Goal: Task Accomplishment & Management: Manage account settings

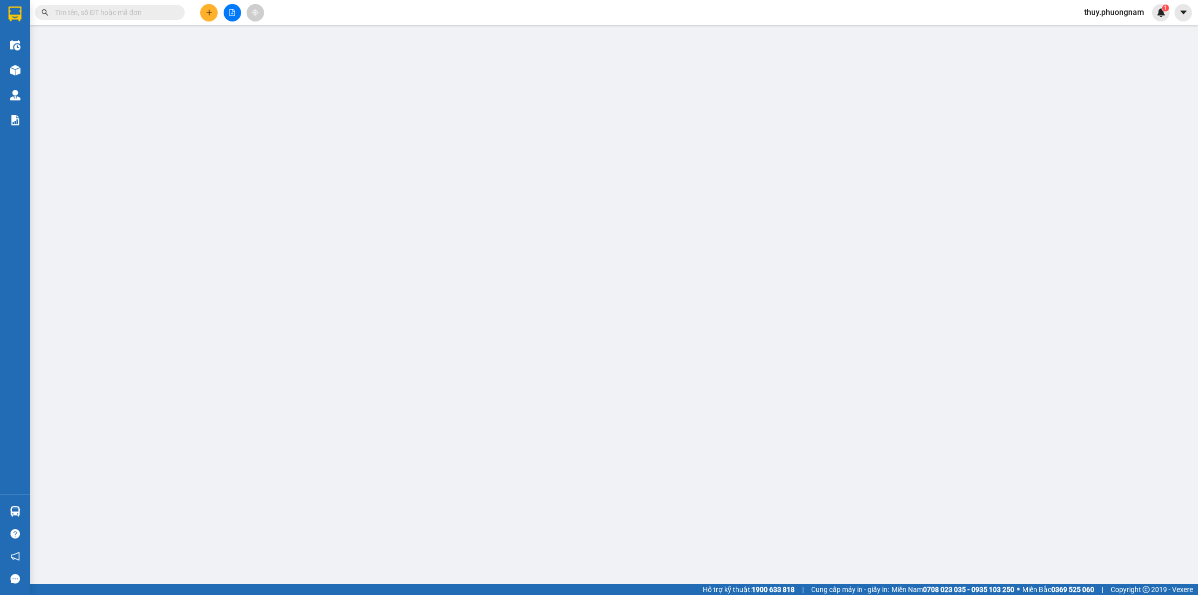
click at [109, 13] on input "text" at bounding box center [114, 12] width 118 height 11
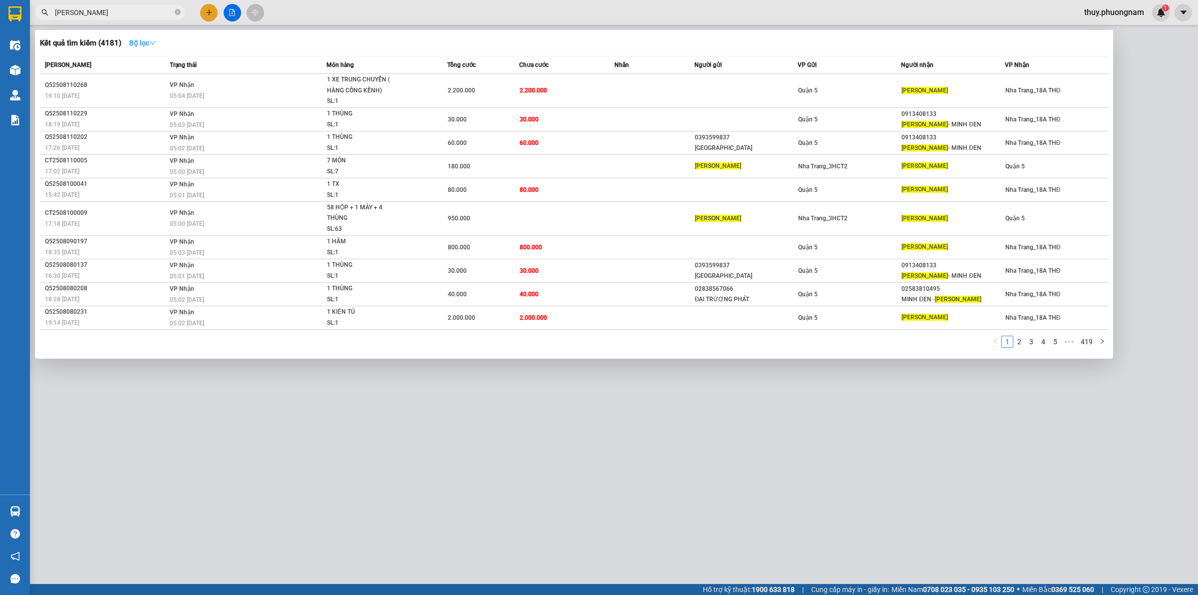
type input "[PERSON_NAME]"
click at [156, 42] on icon "down" at bounding box center [152, 42] width 7 height 7
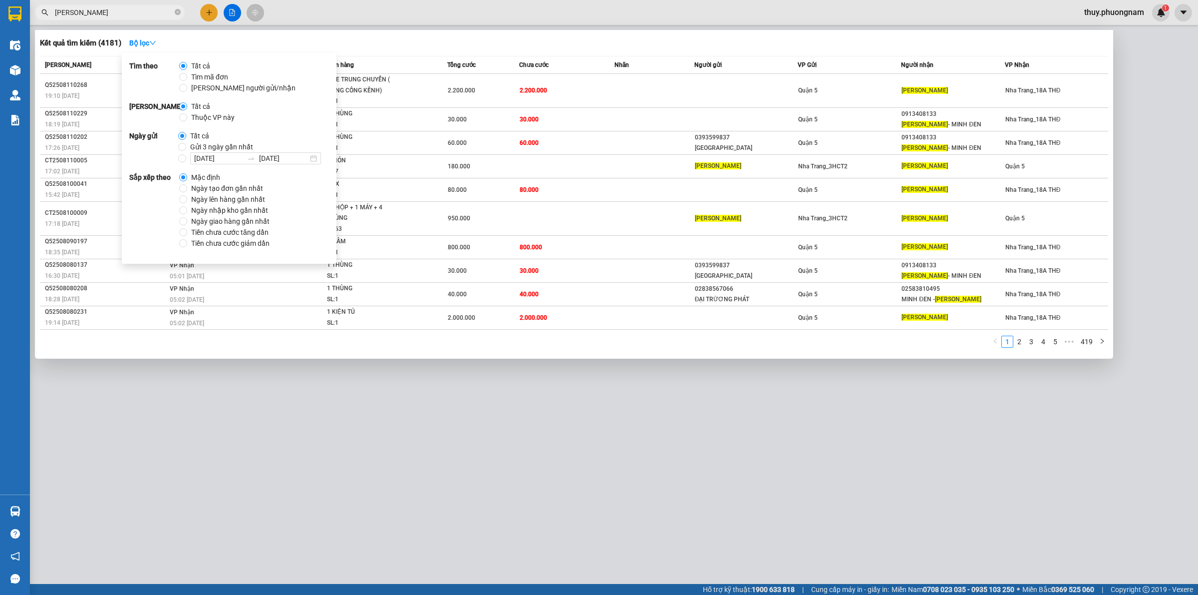
click at [181, 163] on label "[DATE] [DATE]" at bounding box center [251, 158] width 147 height 12
click at [181, 162] on input "[DATE] [DATE]" at bounding box center [182, 158] width 8 height 8
radio input "true"
radio input "false"
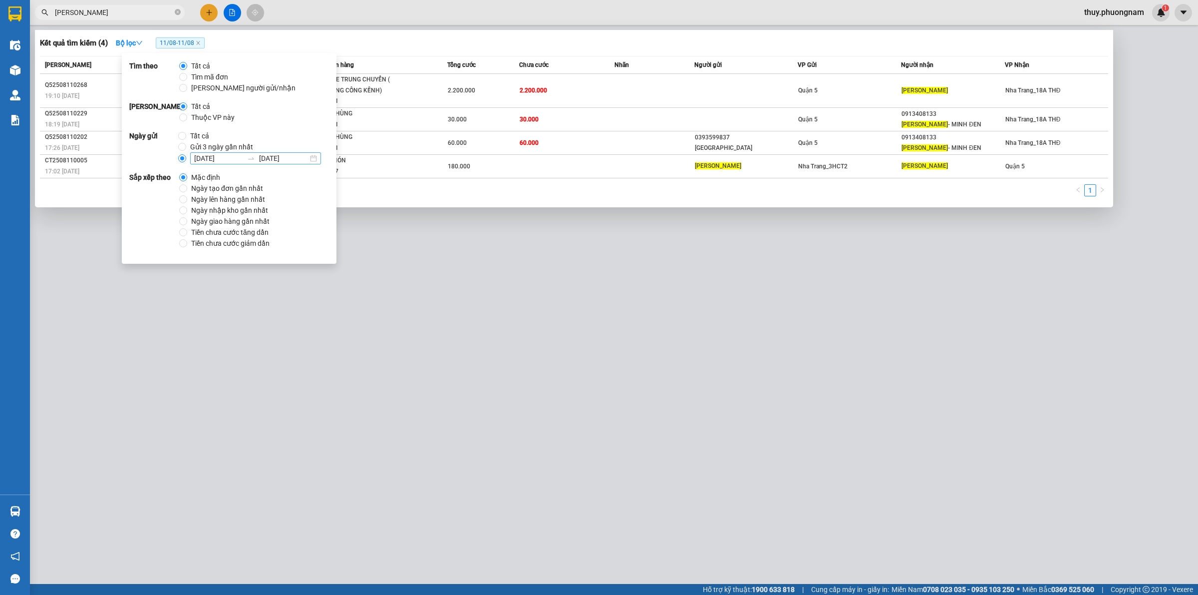
click at [206, 157] on input "[DATE]" at bounding box center [218, 158] width 49 height 11
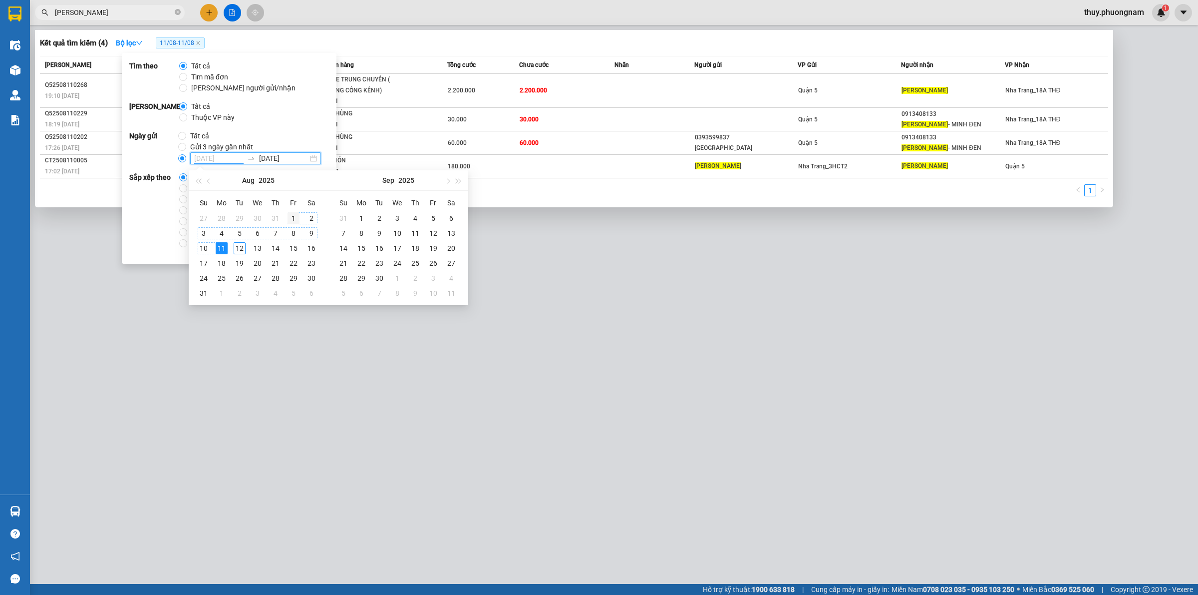
type input "[DATE]"
drag, startPoint x: 295, startPoint y: 217, endPoint x: 225, endPoint y: 246, distance: 75.7
click at [293, 217] on div "1" at bounding box center [294, 218] width 12 height 12
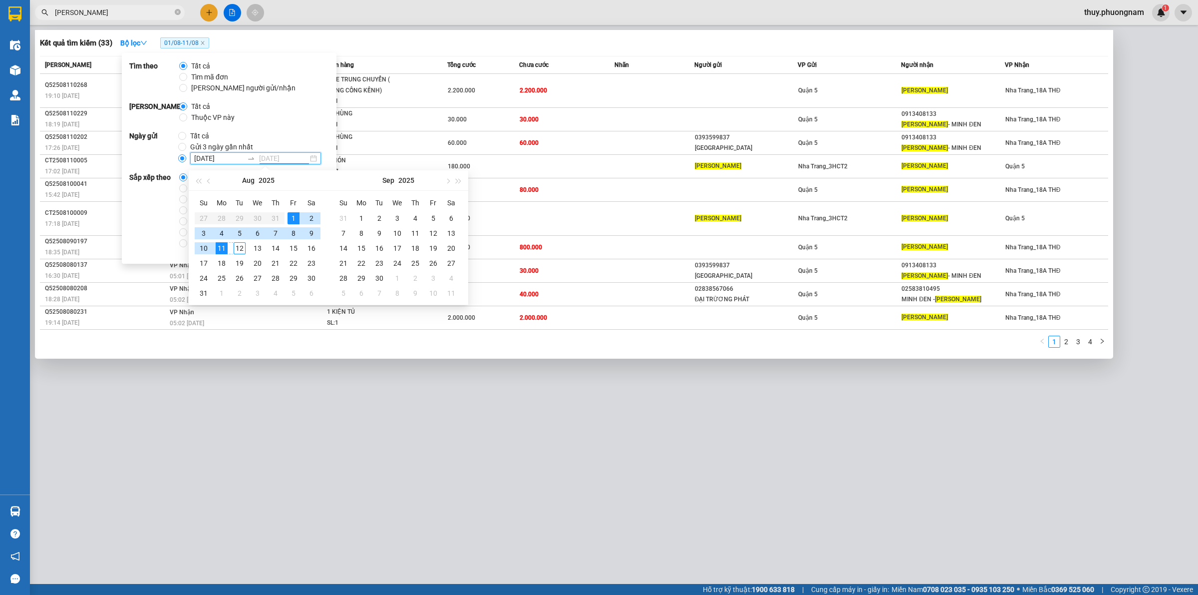
click at [244, 249] on div "12" at bounding box center [240, 248] width 12 height 12
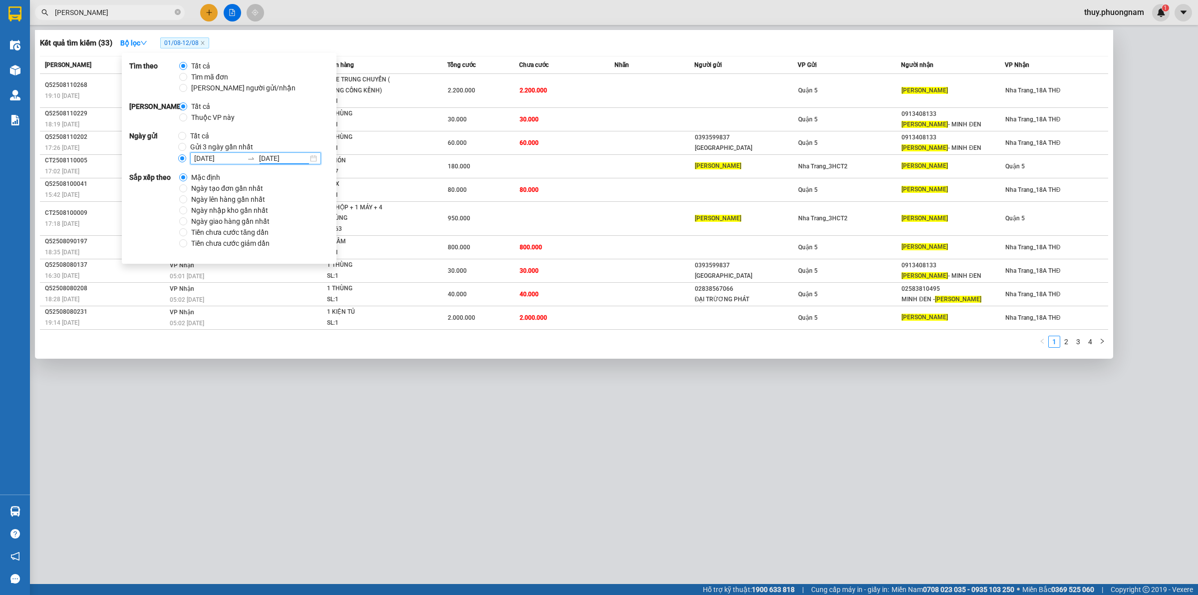
click at [263, 158] on input "[DATE]" at bounding box center [283, 158] width 49 height 11
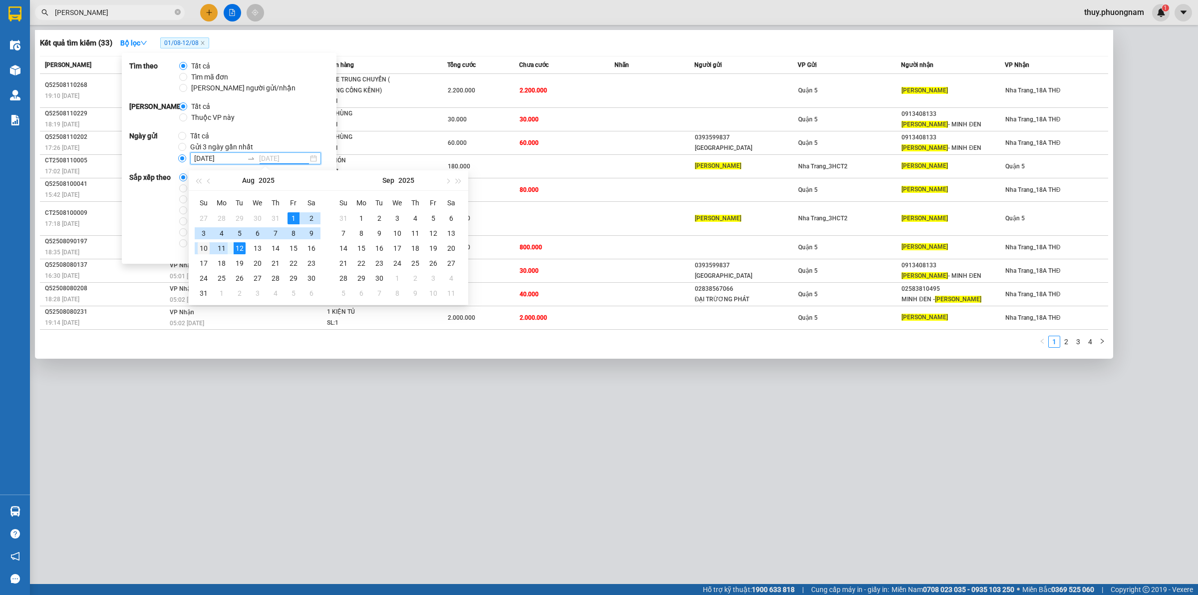
type input "[DATE]"
click at [208, 248] on div "10" at bounding box center [204, 248] width 12 height 12
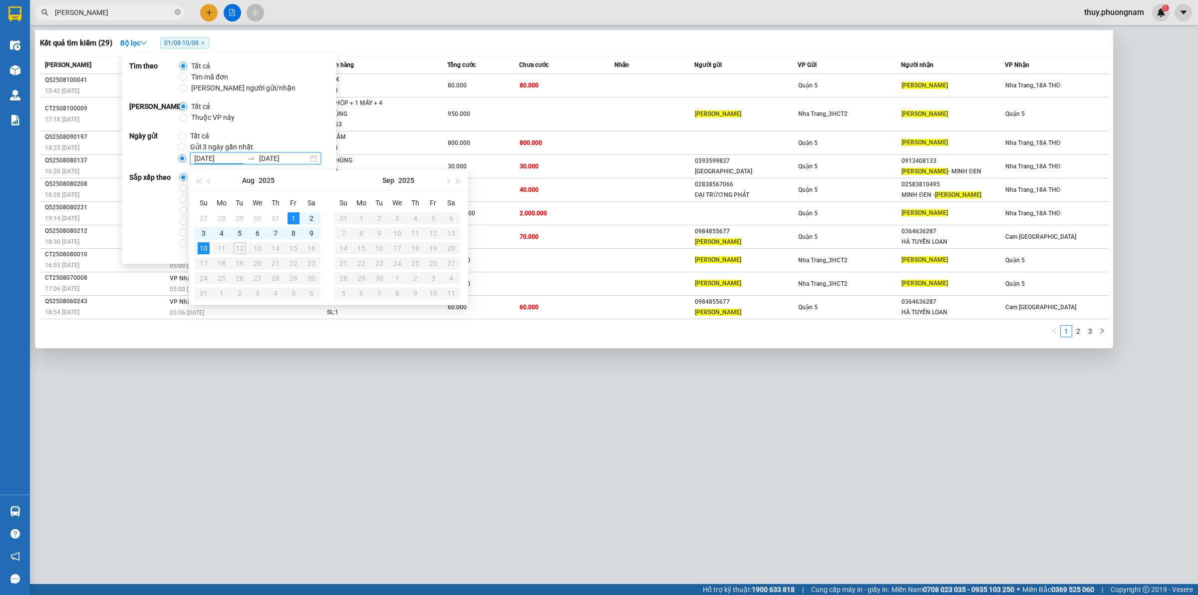
type input "[DATE]"
click at [560, 32] on div "Kết quả tìm kiếm ( 29 ) Bộ lọc 01/08 - 10/08 Mã ĐH Trạng thái Món hàng Tổng cướ…" at bounding box center [574, 189] width 1079 height 318
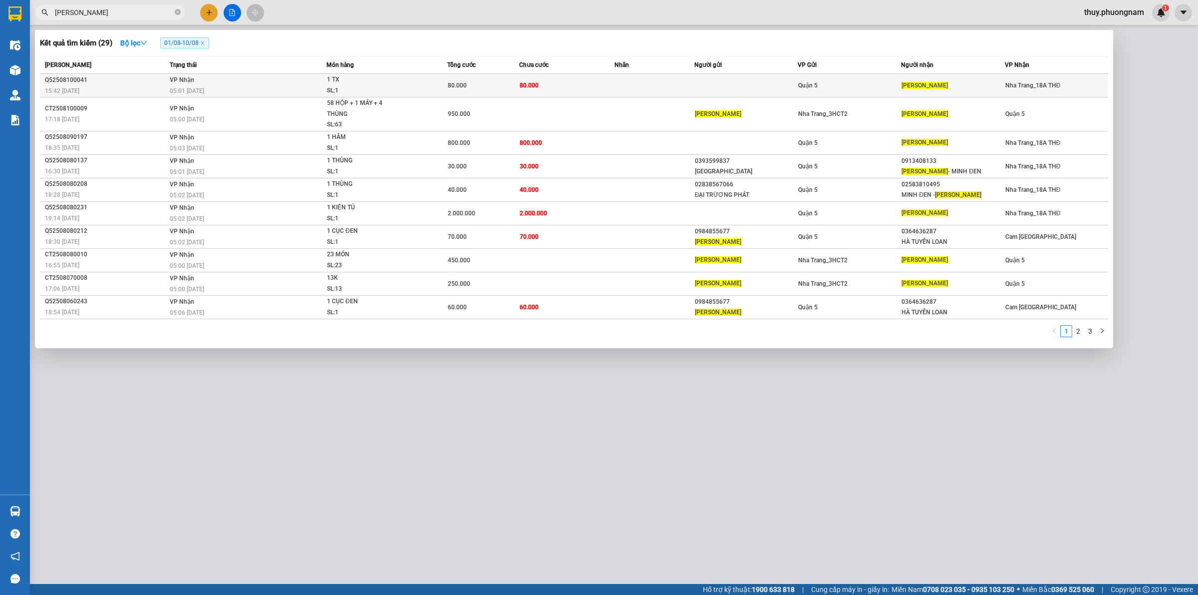
click at [542, 88] on td "80.000" at bounding box center [566, 85] width 95 height 23
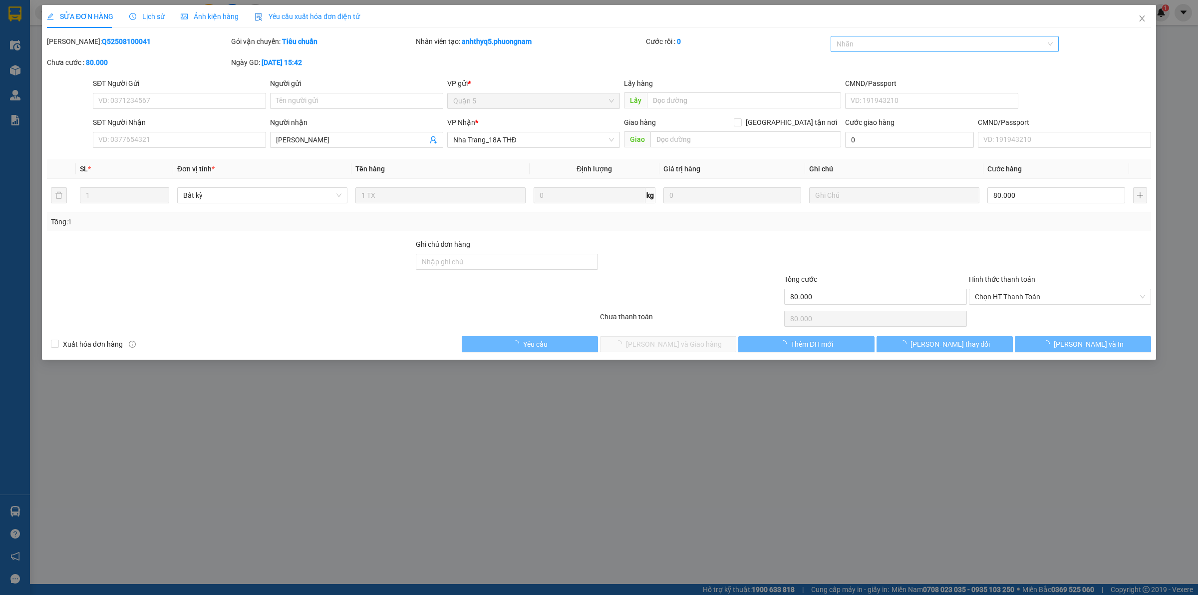
type input "[PERSON_NAME]"
type input "80.000"
click at [841, 50] on div "Nhãn" at bounding box center [945, 44] width 229 height 16
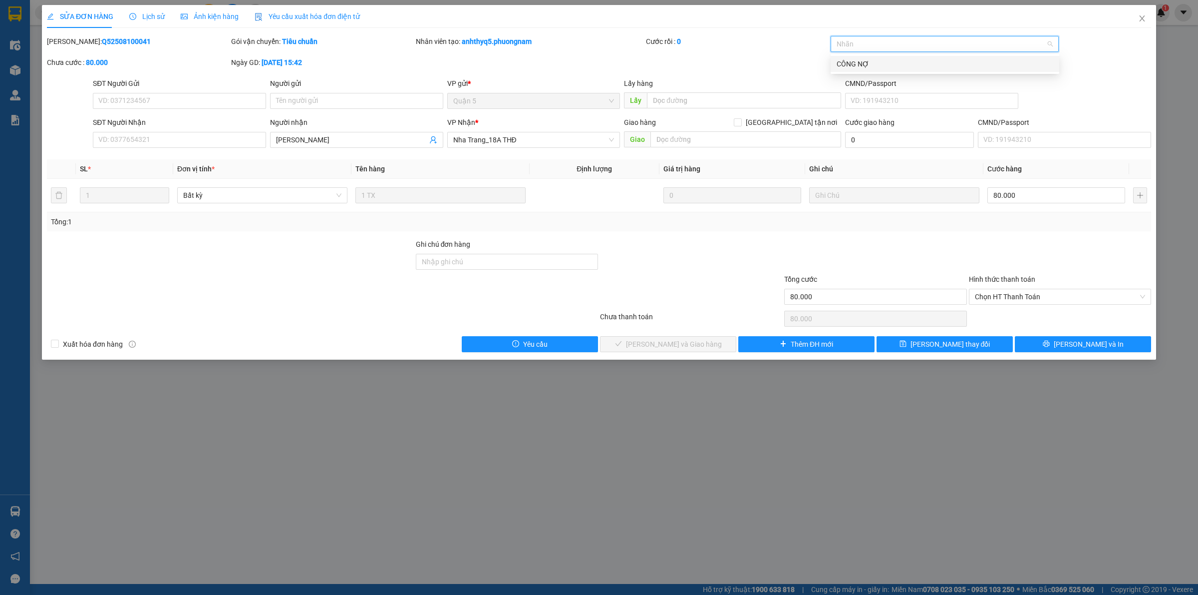
click at [847, 61] on div "CÔNG NỢ" at bounding box center [945, 63] width 217 height 11
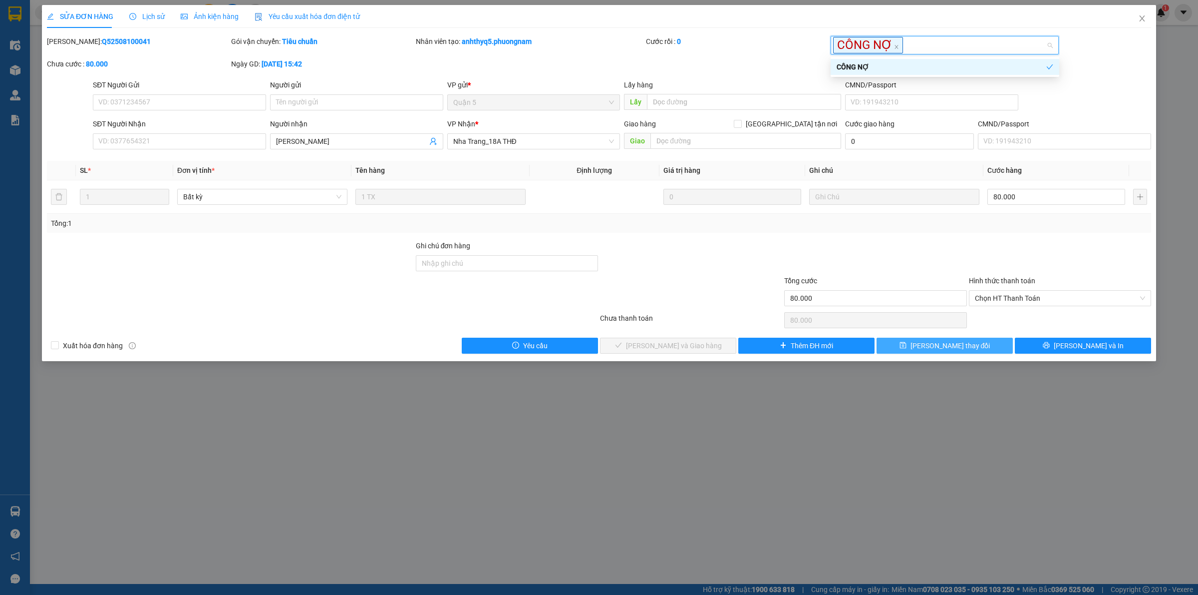
click at [953, 347] on span "[PERSON_NAME] thay đổi" at bounding box center [951, 345] width 80 height 11
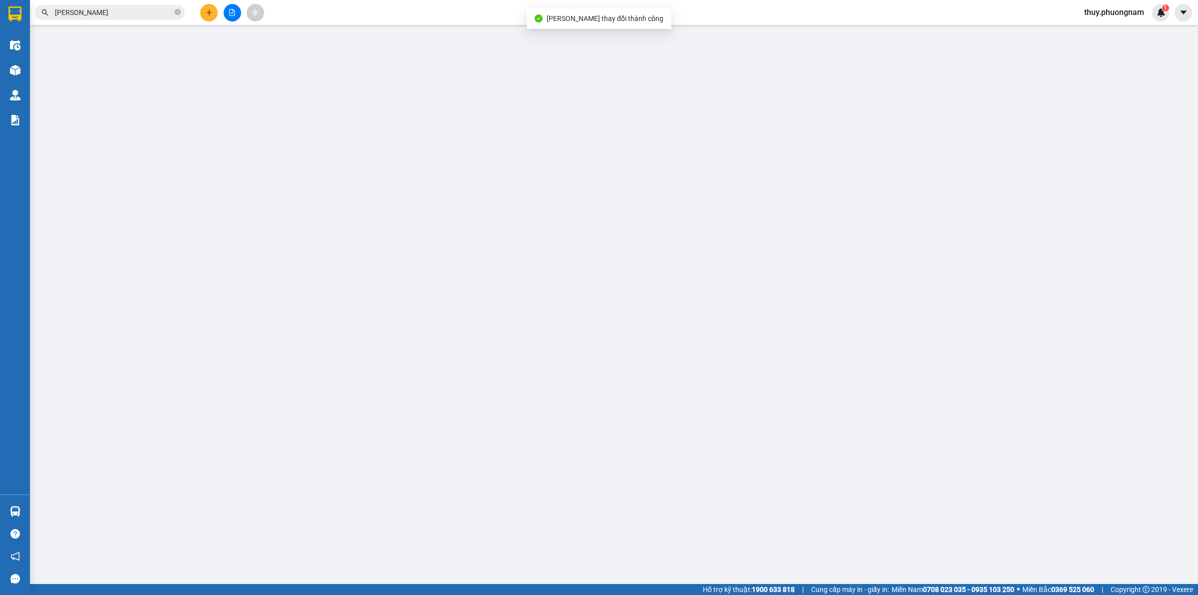
click at [135, 15] on input "[PERSON_NAME]" at bounding box center [114, 12] width 118 height 11
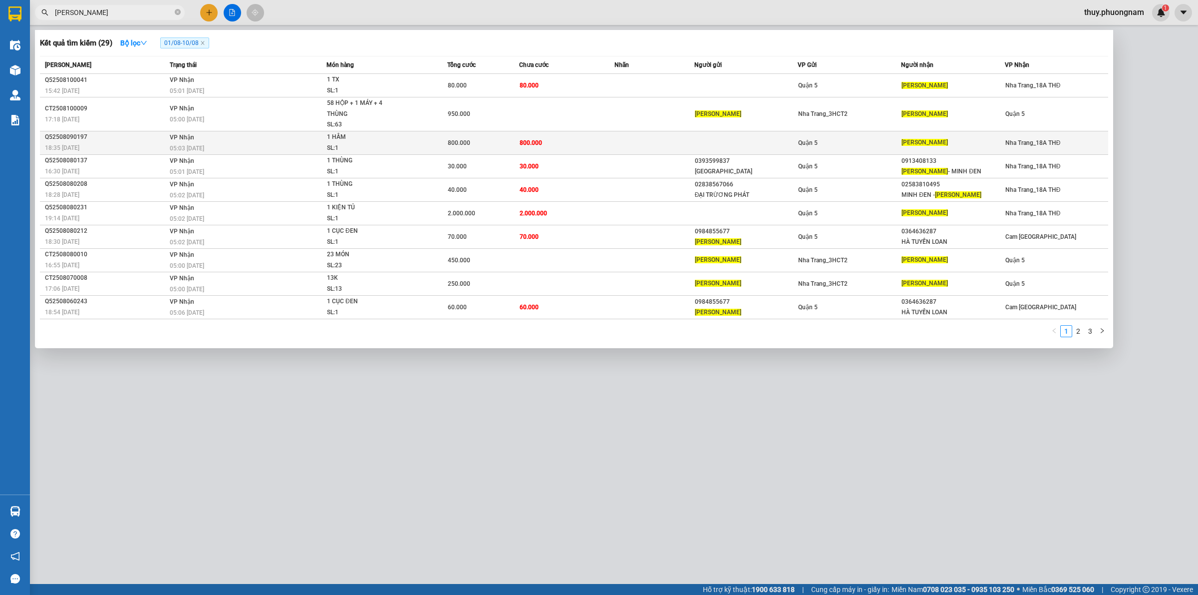
click at [81, 134] on div "Q52508090197" at bounding box center [106, 137] width 122 height 10
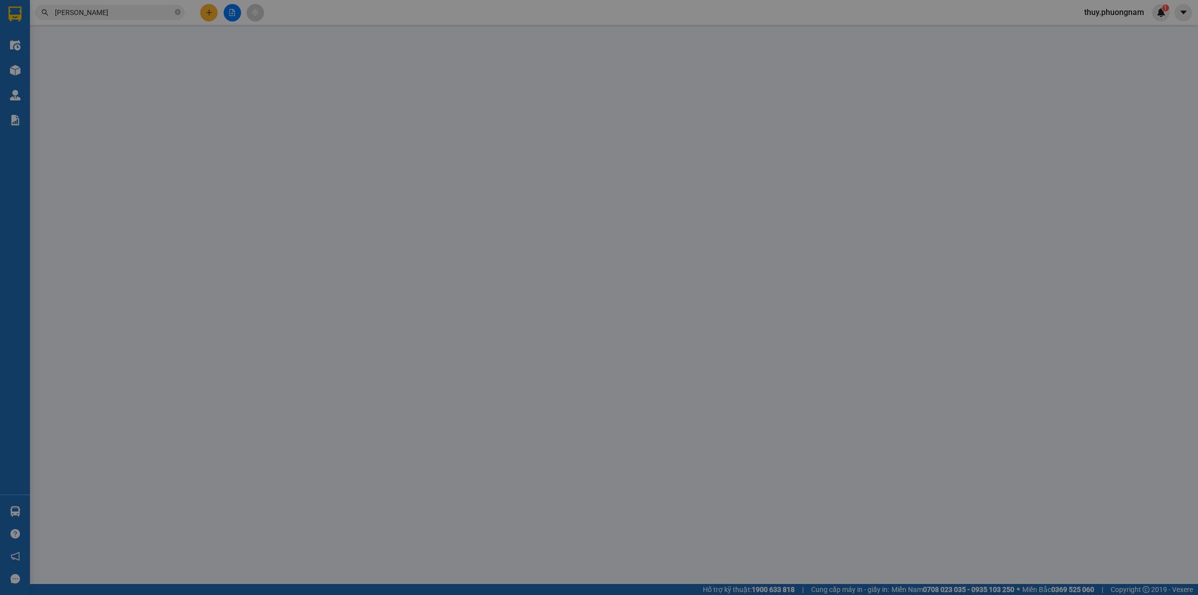
type input "[PERSON_NAME]"
type input "800.000"
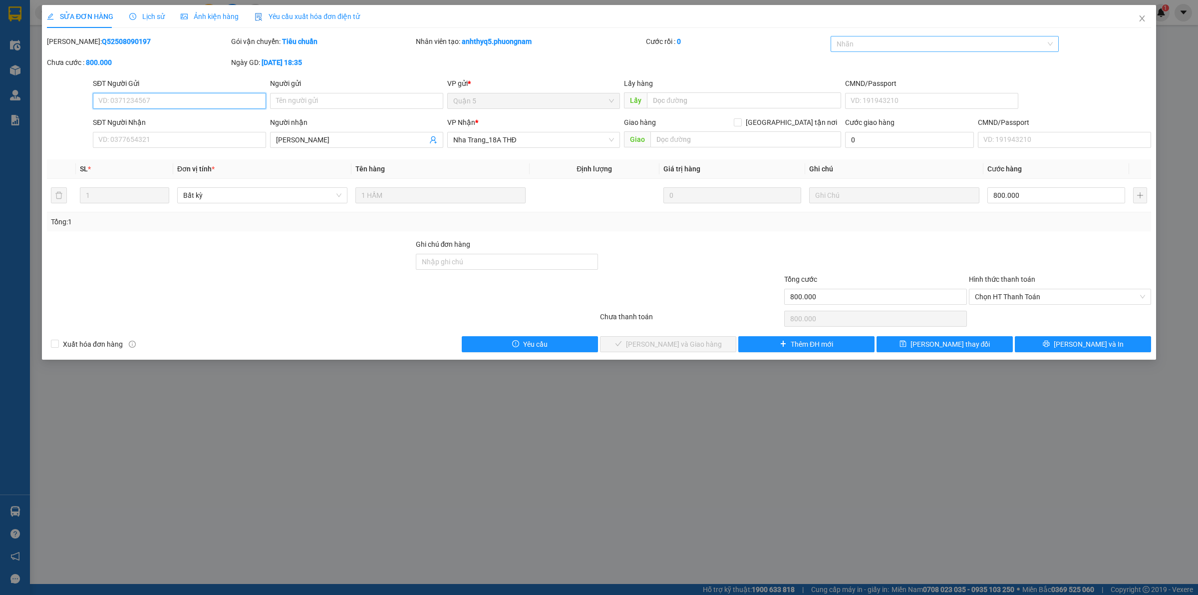
click at [877, 49] on div at bounding box center [940, 44] width 214 height 12
click at [879, 67] on div "CÔNG NỢ" at bounding box center [945, 63] width 217 height 11
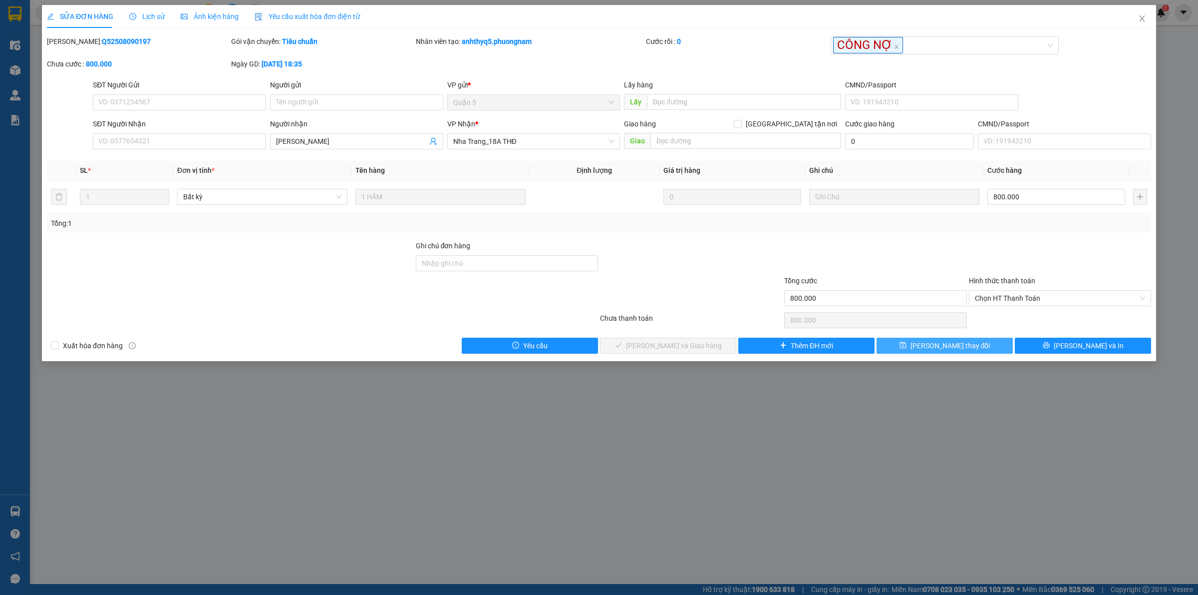
click at [932, 350] on span "[PERSON_NAME] thay đổi" at bounding box center [951, 345] width 80 height 11
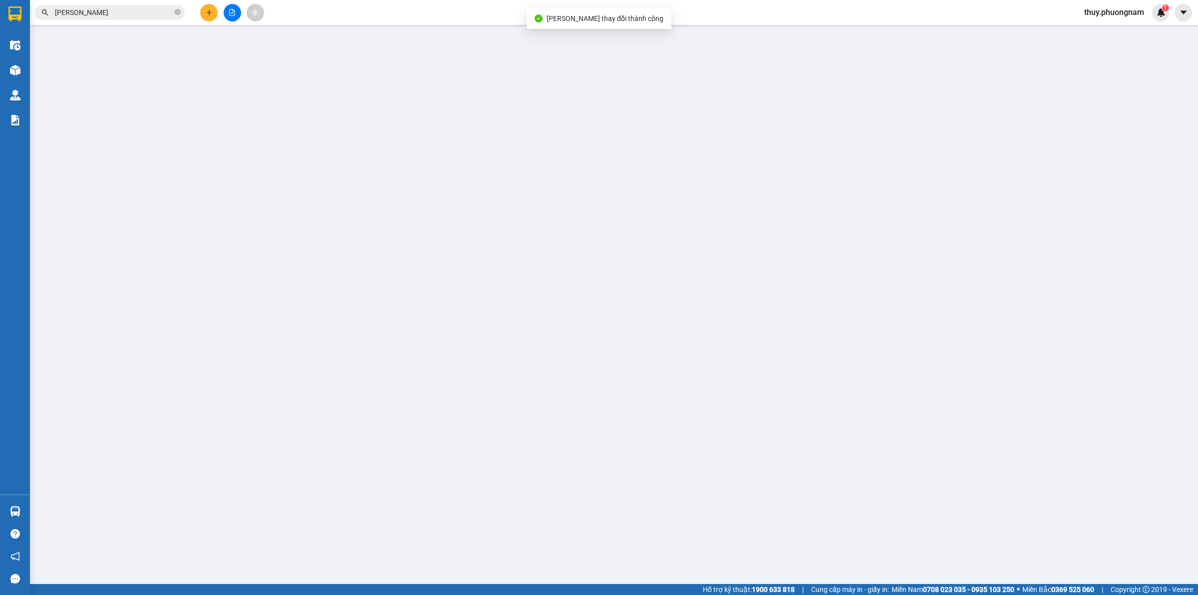
click at [113, 11] on input "[PERSON_NAME]" at bounding box center [114, 12] width 118 height 11
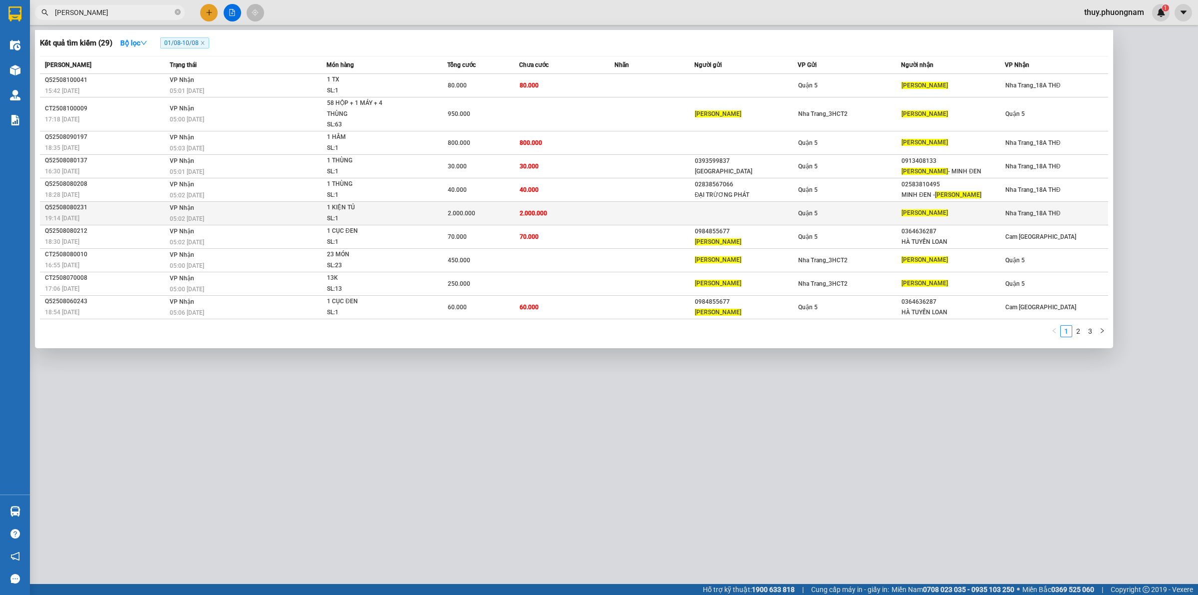
click at [79, 208] on div "Q52508080231" at bounding box center [106, 207] width 122 height 10
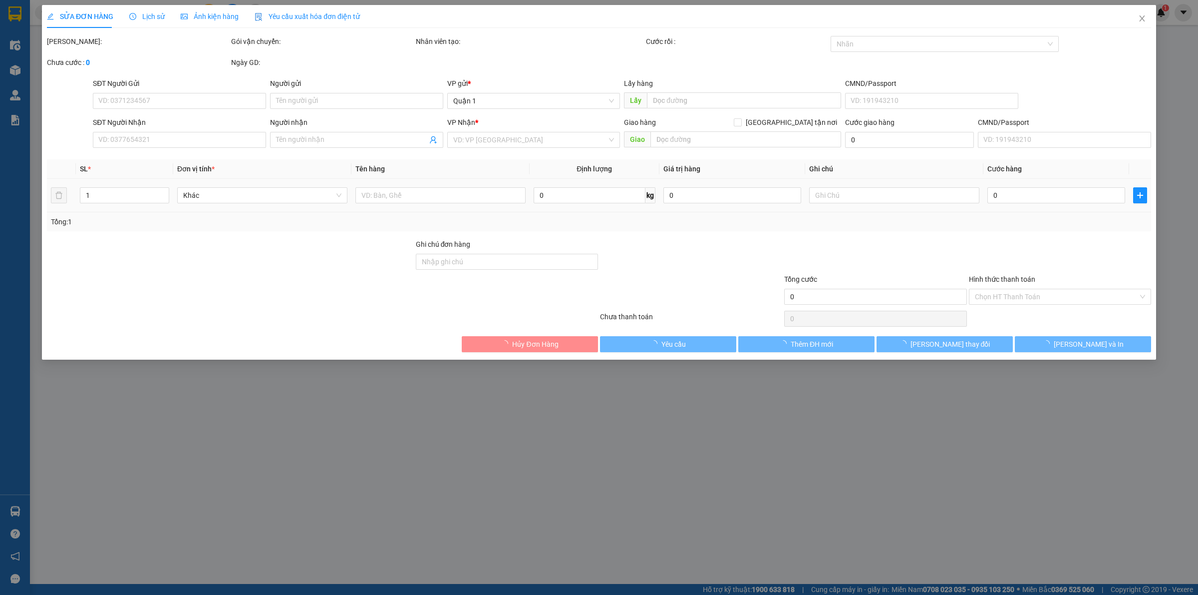
type input "[PERSON_NAME]"
type input "2.000.000"
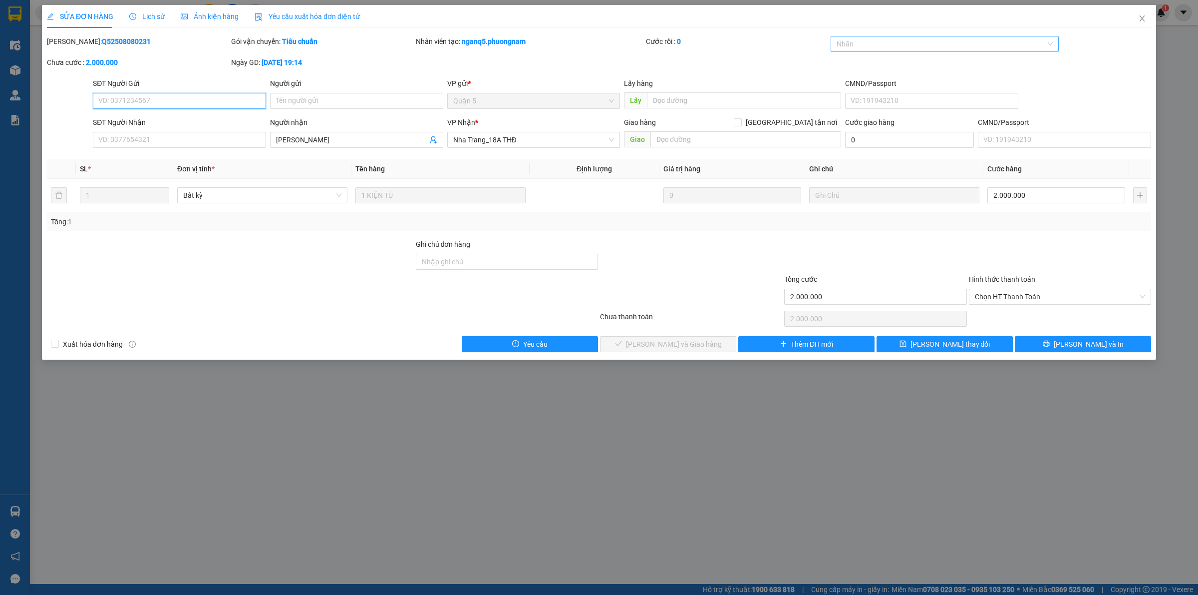
click at [889, 42] on div at bounding box center [940, 44] width 214 height 12
drag, startPoint x: 889, startPoint y: 42, endPoint x: 850, endPoint y: 72, distance: 49.1
click at [850, 70] on div "CÔNG NỢ" at bounding box center [945, 64] width 229 height 16
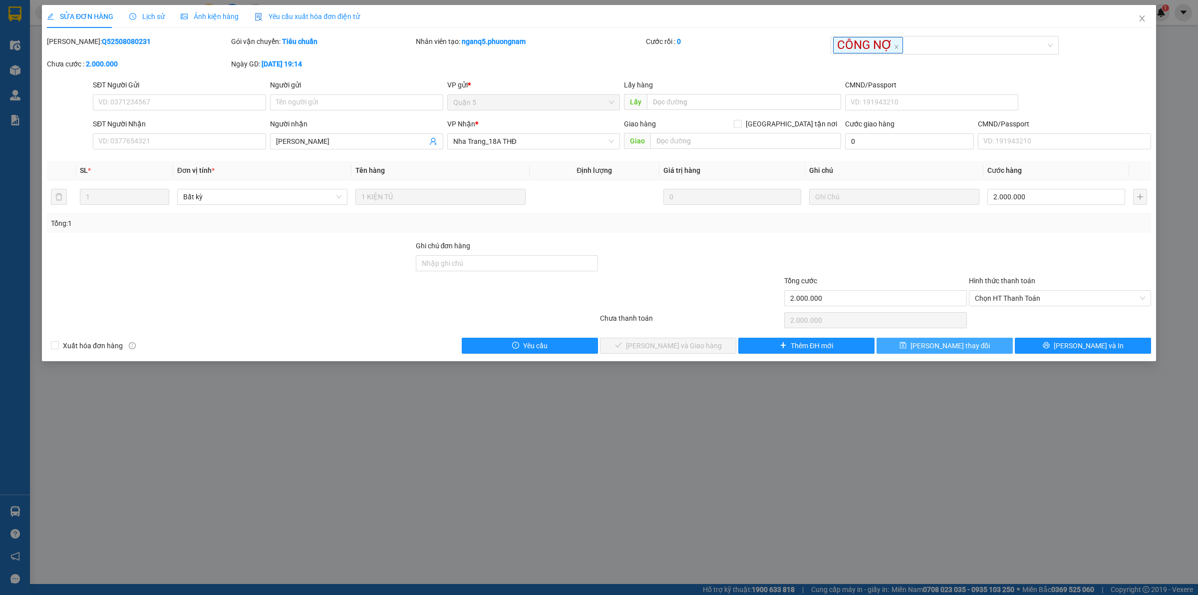
click at [937, 349] on span "[PERSON_NAME] thay đổi" at bounding box center [951, 345] width 80 height 11
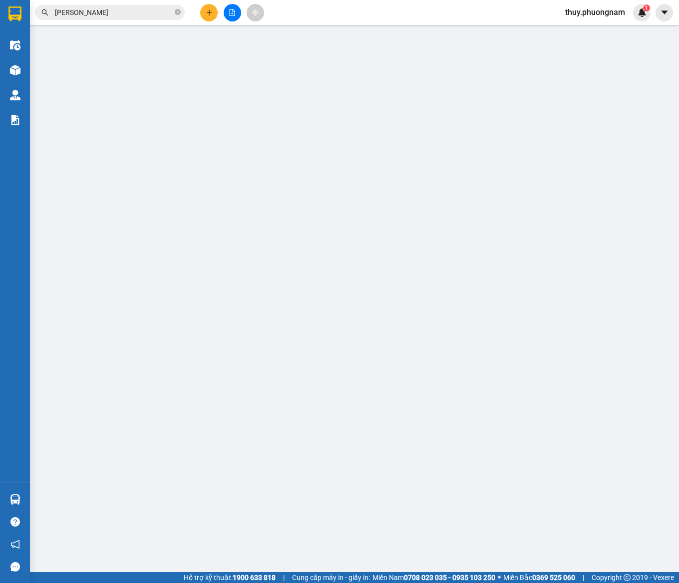
click at [108, 12] on input "[PERSON_NAME]" at bounding box center [114, 12] width 118 height 11
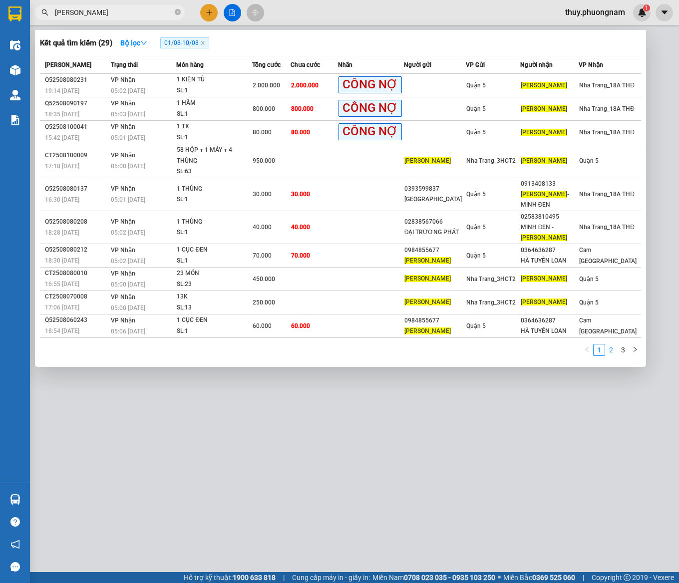
click at [612, 353] on link "2" at bounding box center [611, 350] width 11 height 11
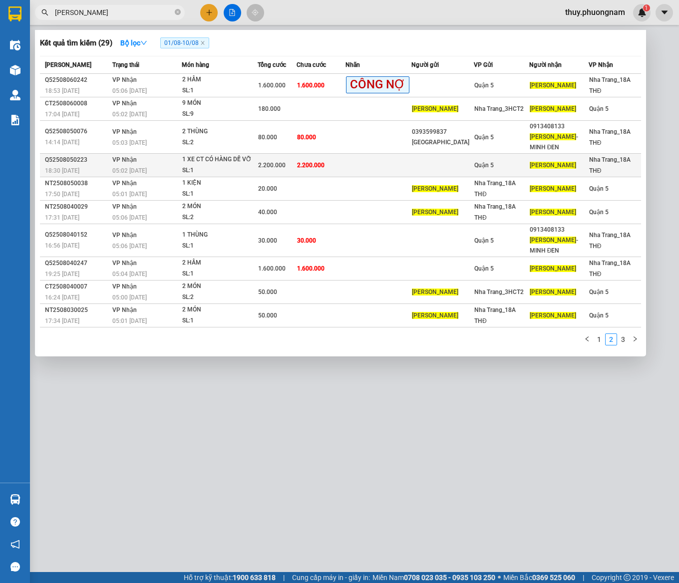
click at [290, 167] on div "2.200.000" at bounding box center [277, 165] width 38 height 11
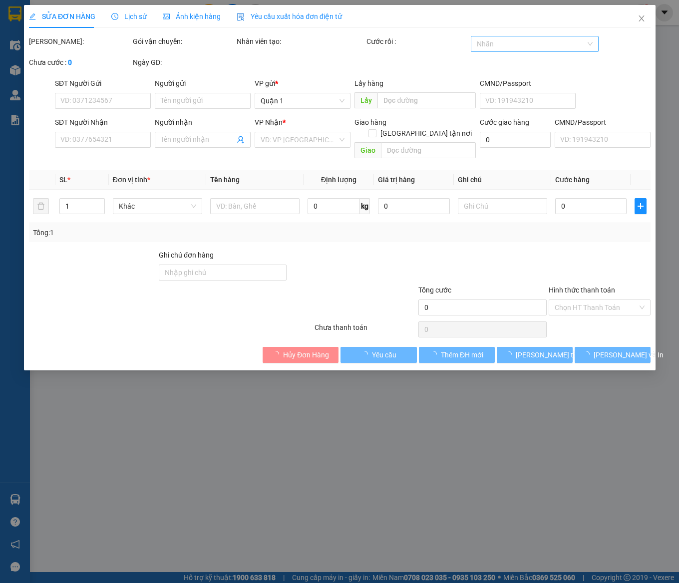
type input "[PERSON_NAME]"
type input "2.200.000"
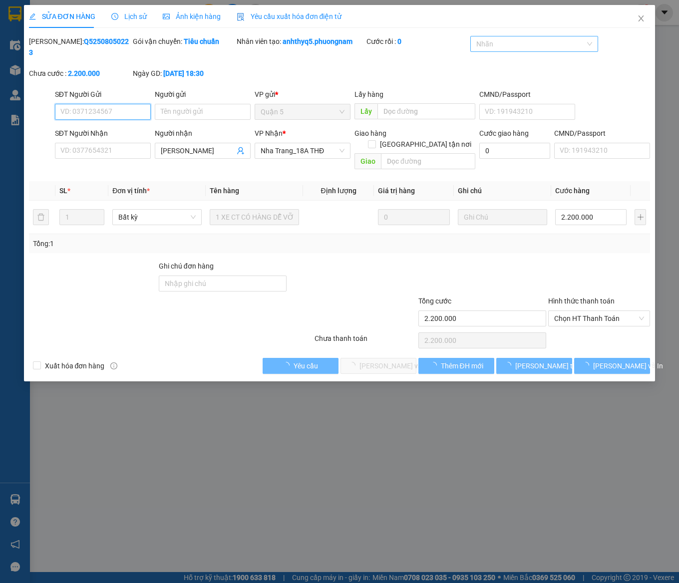
click at [483, 41] on div at bounding box center [529, 44] width 113 height 12
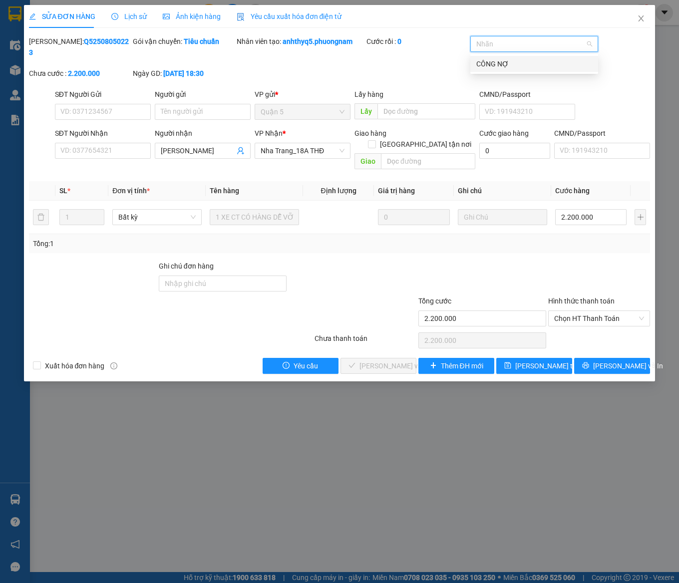
click at [489, 64] on div "CÔNG NỢ" at bounding box center [534, 63] width 116 height 11
click at [537, 361] on span "[PERSON_NAME] thay đổi" at bounding box center [555, 366] width 80 height 11
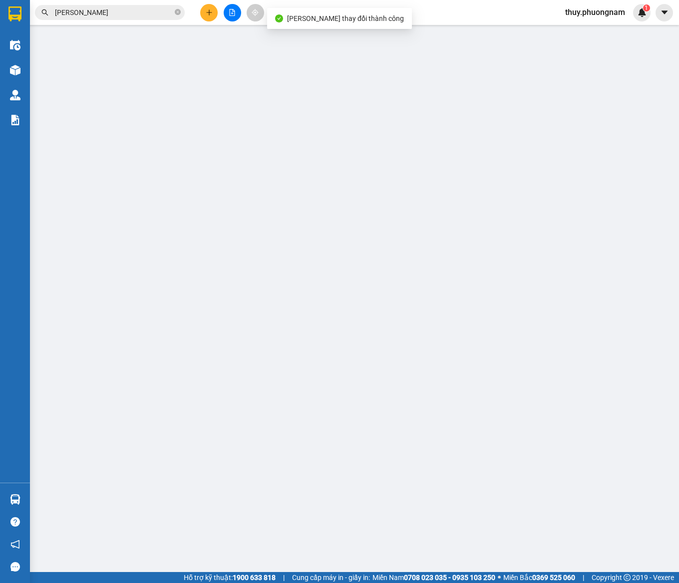
click at [124, 13] on input "[PERSON_NAME]" at bounding box center [114, 12] width 118 height 11
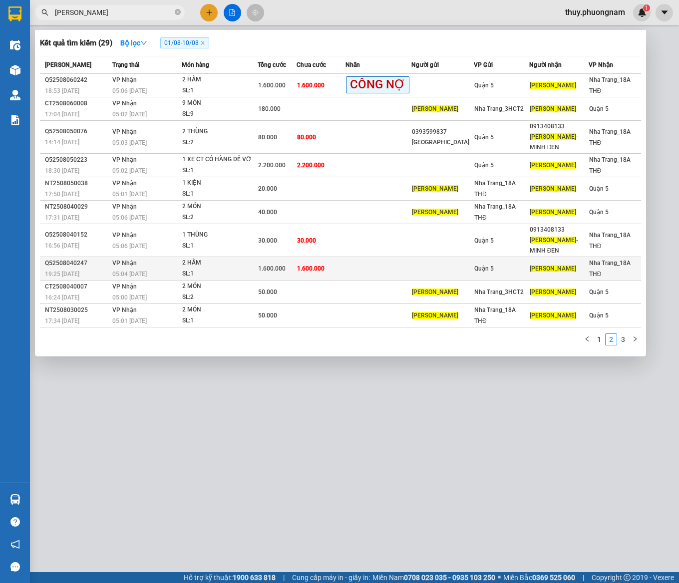
click at [223, 265] on div "2 HẦM" at bounding box center [219, 263] width 75 height 11
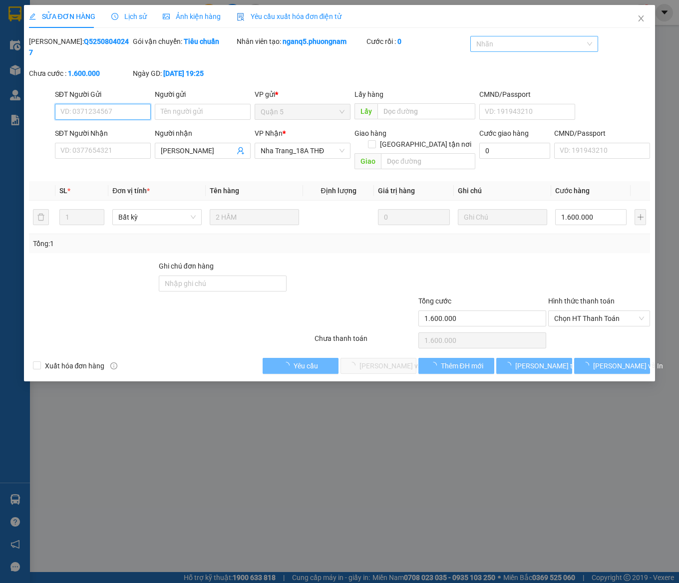
click at [484, 48] on div at bounding box center [529, 44] width 113 height 12
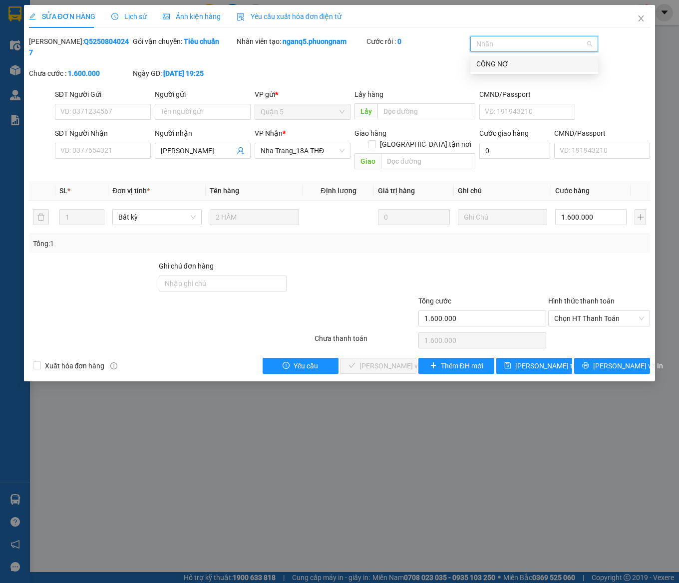
click at [488, 68] on div "CÔNG NỢ" at bounding box center [534, 63] width 116 height 11
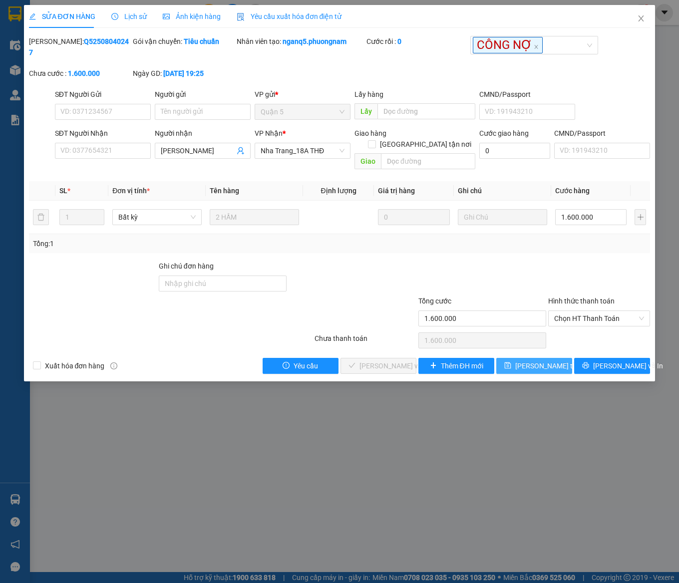
click at [511, 362] on icon "save" at bounding box center [507, 365] width 7 height 7
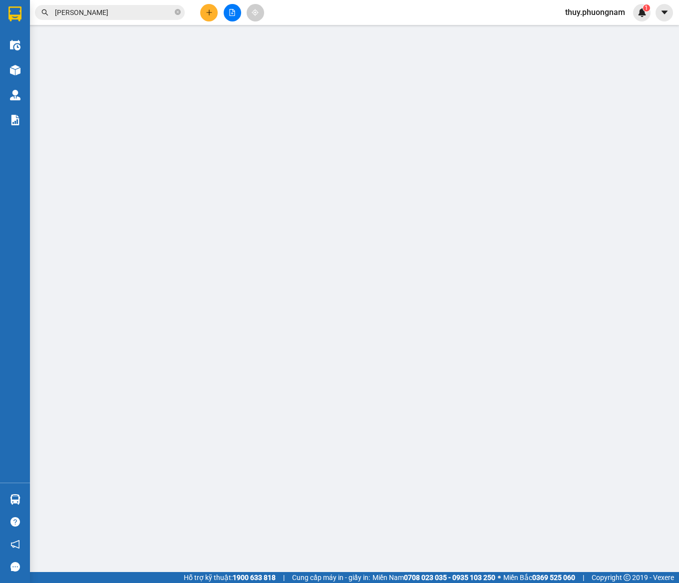
click at [113, 15] on input "[PERSON_NAME]" at bounding box center [114, 12] width 118 height 11
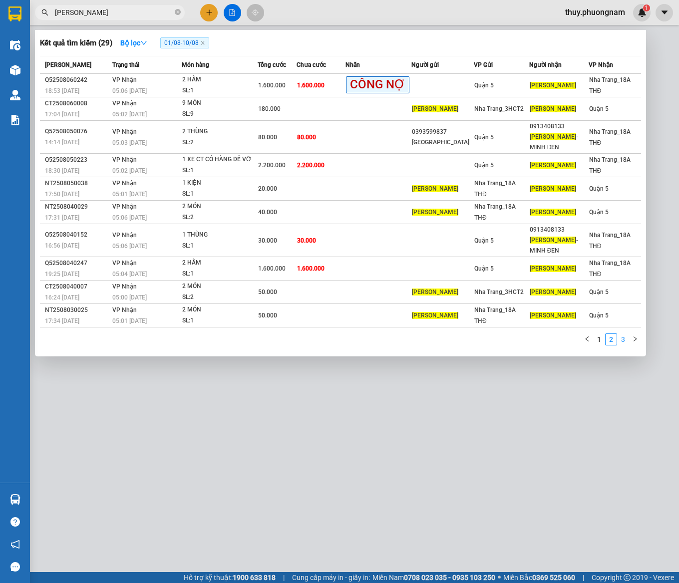
click at [623, 340] on link "3" at bounding box center [623, 339] width 11 height 11
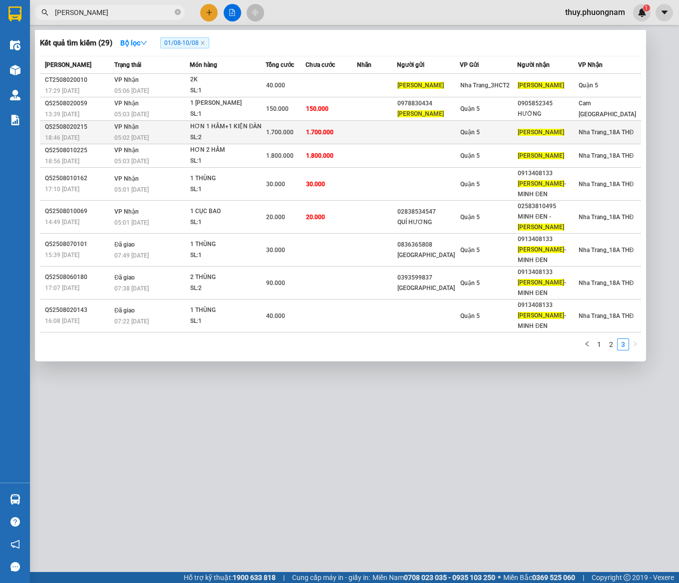
click at [278, 131] on span "1.700.000" at bounding box center [279, 132] width 27 height 7
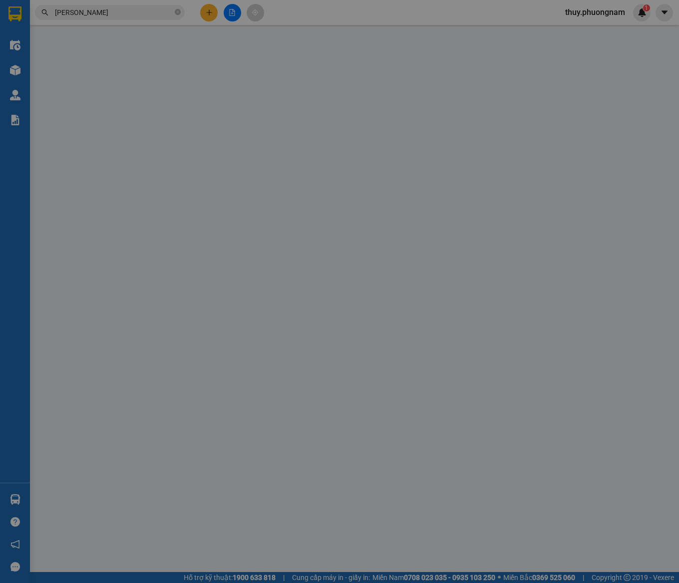
type input "[PERSON_NAME]"
type input "1.700.000"
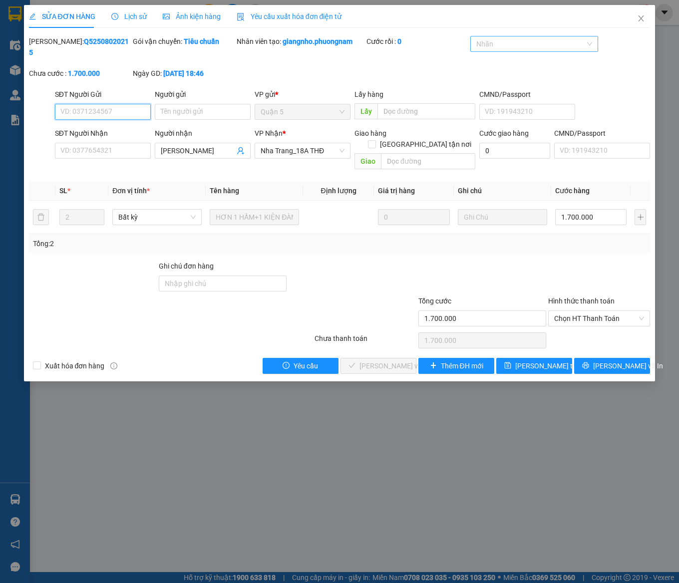
click at [502, 39] on div at bounding box center [529, 44] width 113 height 12
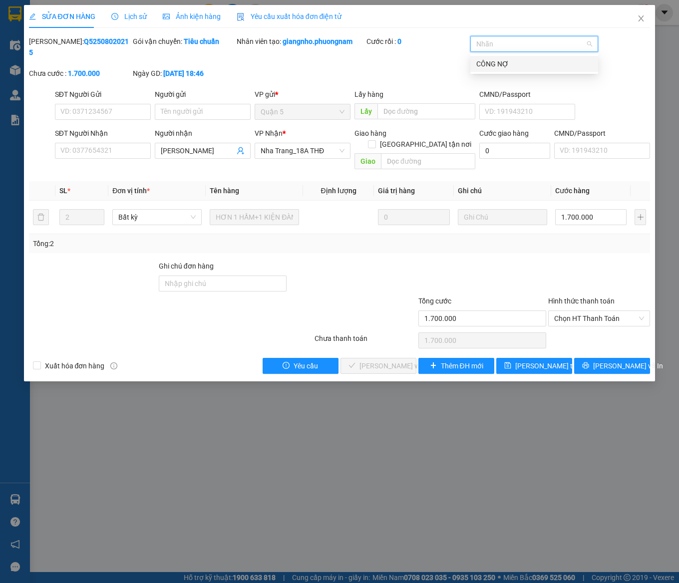
click at [502, 60] on div "CÔNG NỢ" at bounding box center [534, 63] width 116 height 11
click at [538, 361] on span "[PERSON_NAME] thay đổi" at bounding box center [555, 366] width 80 height 11
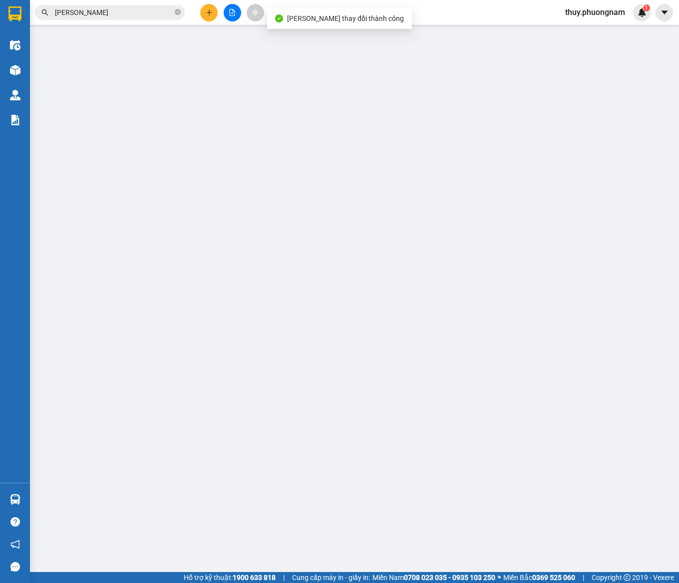
click at [133, 12] on input "[PERSON_NAME]" at bounding box center [114, 12] width 118 height 11
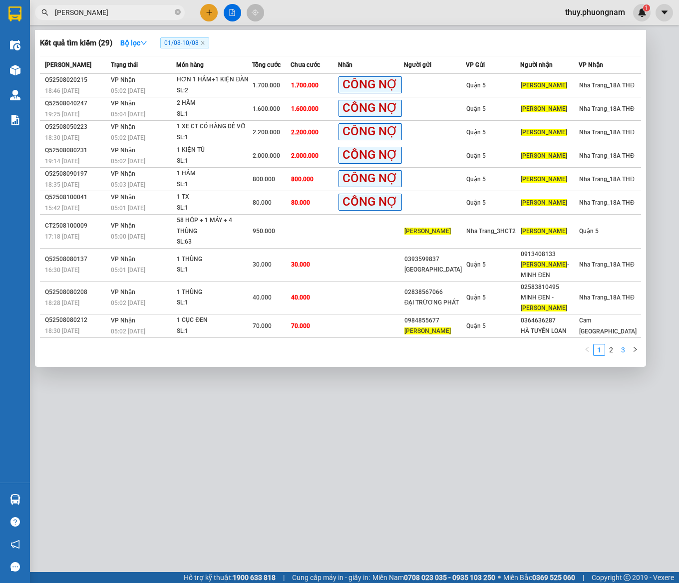
click at [618, 345] on link "3" at bounding box center [623, 350] width 11 height 11
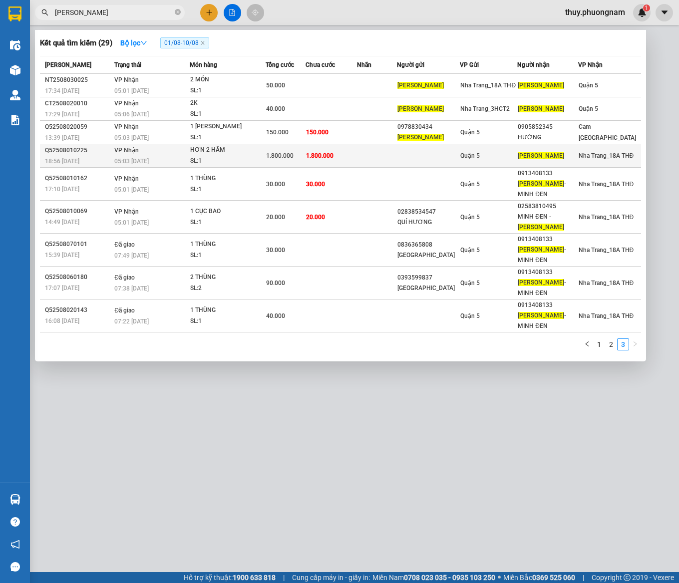
click at [162, 153] on td "VP Nhận 05:03 [DATE]" at bounding box center [150, 155] width 77 height 23
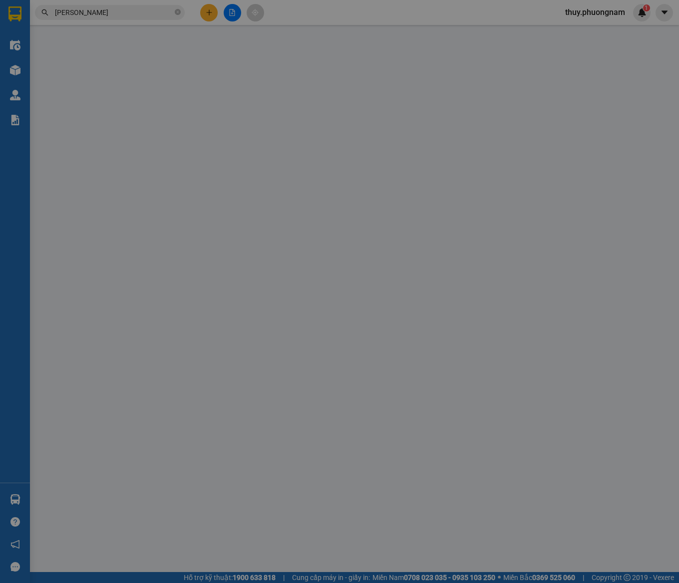
type input "[PERSON_NAME]"
type input "1.800.000"
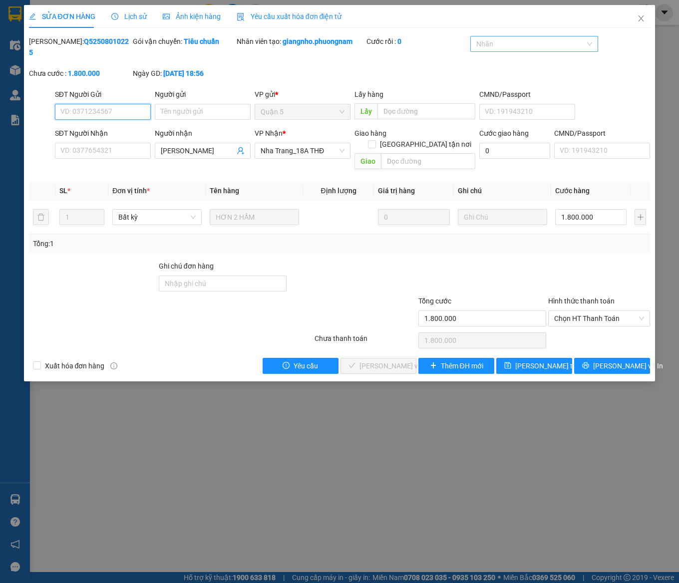
click at [492, 45] on div at bounding box center [529, 44] width 113 height 12
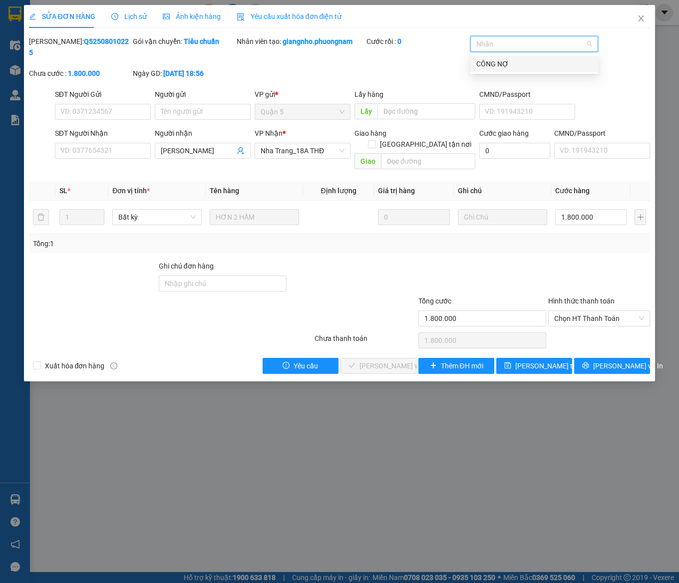
click at [492, 65] on div "CÔNG NỢ" at bounding box center [534, 63] width 116 height 11
click at [508, 358] on button "[PERSON_NAME] thay đổi" at bounding box center [534, 366] width 76 height 16
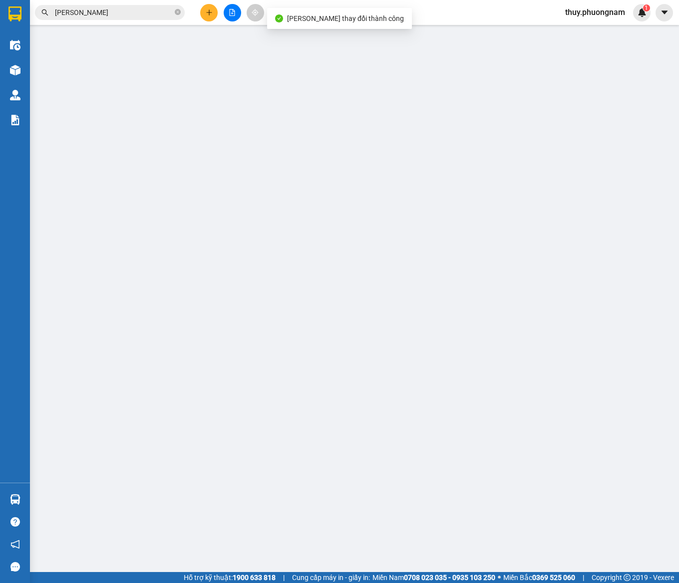
click at [133, 13] on input "[PERSON_NAME]" at bounding box center [114, 12] width 118 height 11
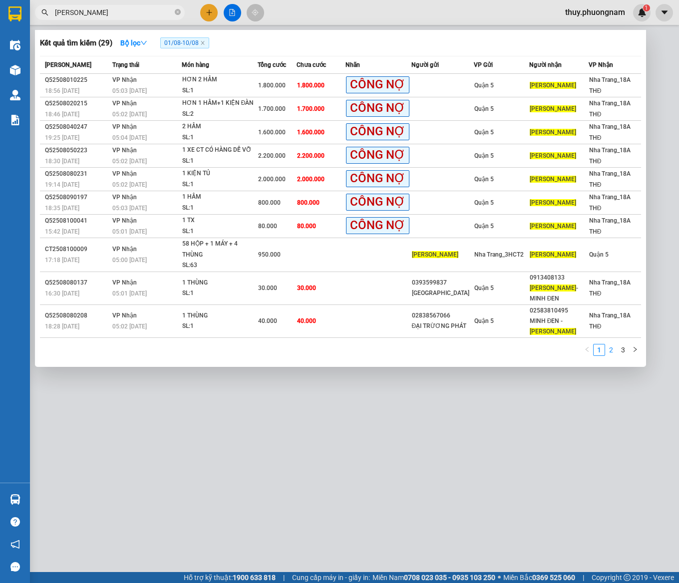
click at [611, 346] on link "2" at bounding box center [611, 350] width 11 height 11
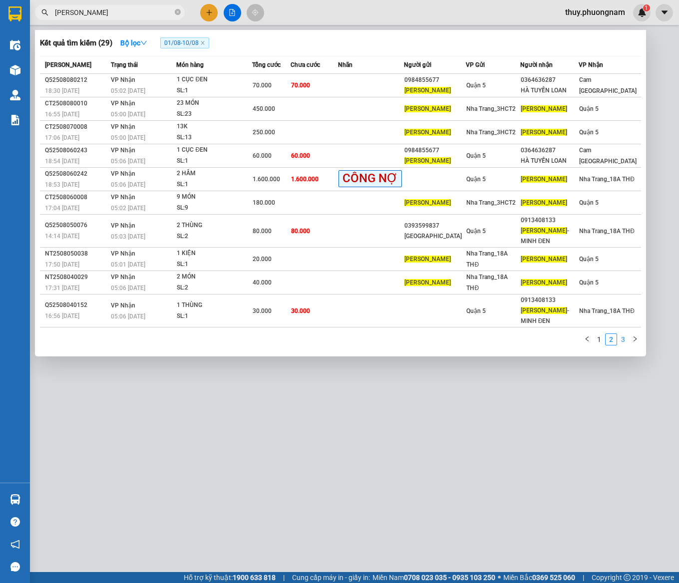
click at [622, 339] on link "3" at bounding box center [623, 339] width 11 height 11
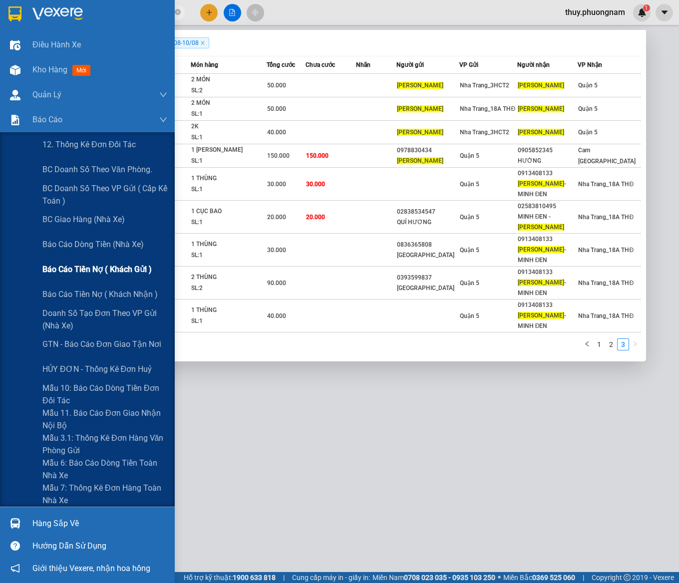
click at [118, 265] on span "Báo cáo tiền nợ ( khách gửi )" at bounding box center [96, 269] width 109 height 12
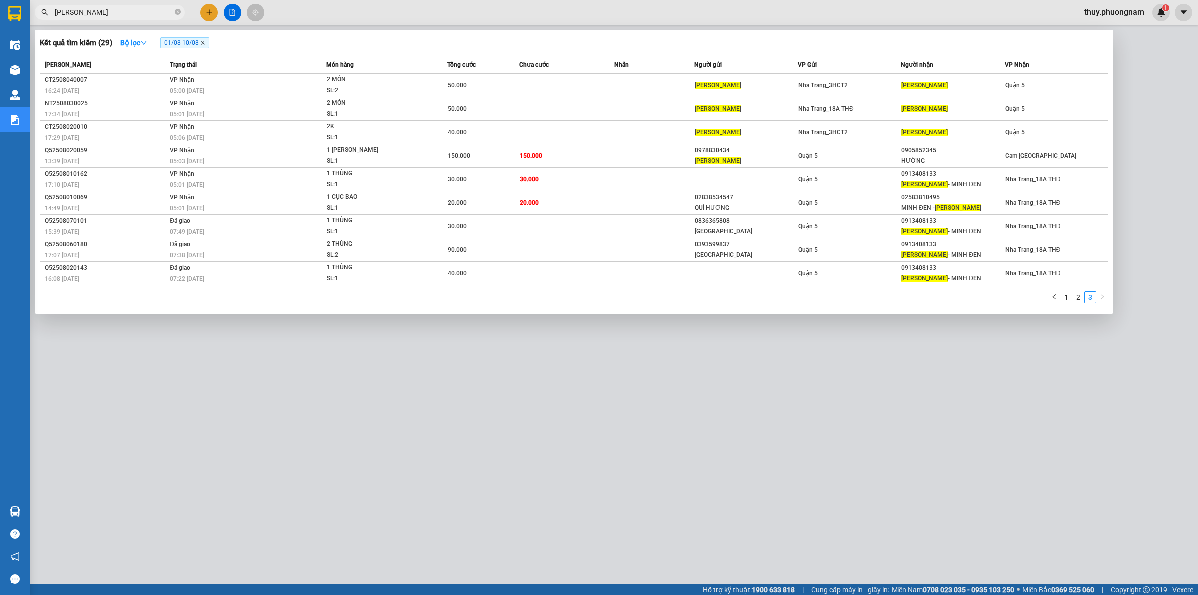
click at [204, 42] on icon "close" at bounding box center [202, 42] width 3 height 3
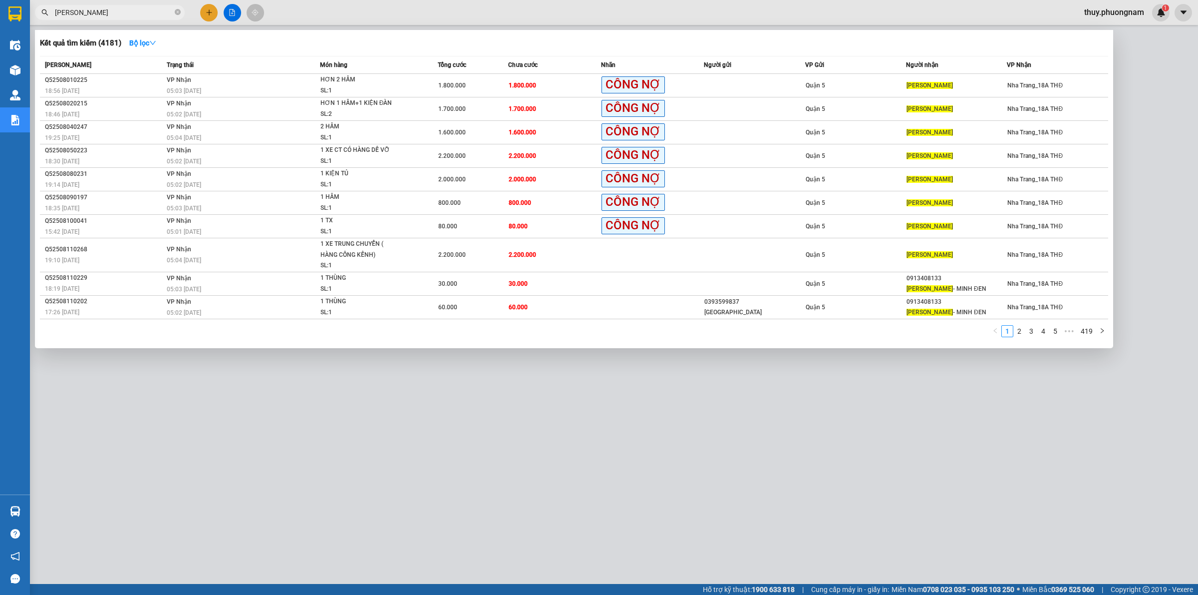
click at [333, 15] on div at bounding box center [599, 297] width 1198 height 595
